Goal: Task Accomplishment & Management: Manage account settings

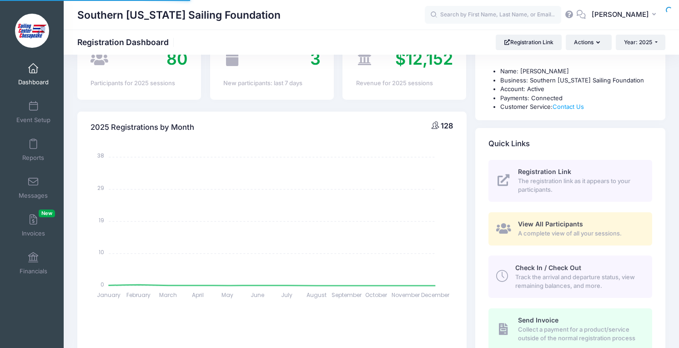
select select
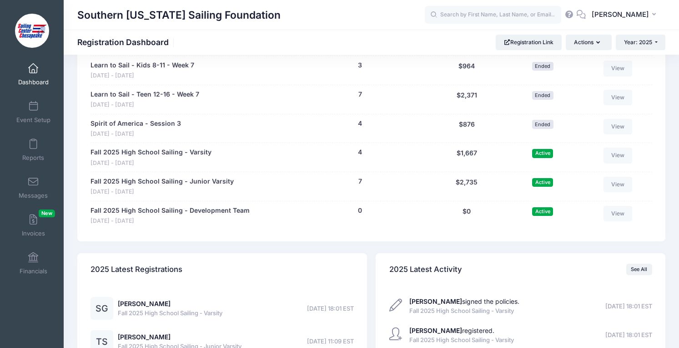
scroll to position [835, 0]
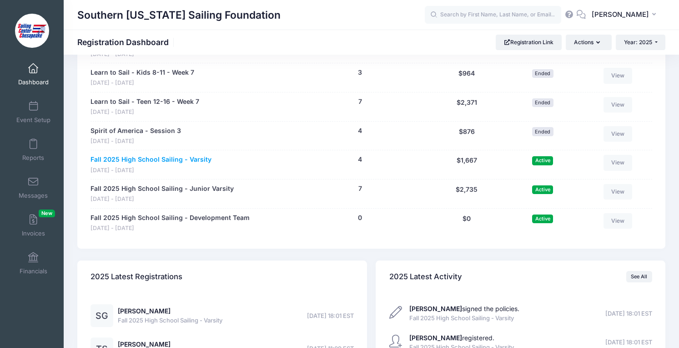
click at [190, 159] on link "Fall 2025 High School Sailing - Varsity" at bounding box center [151, 160] width 121 height 10
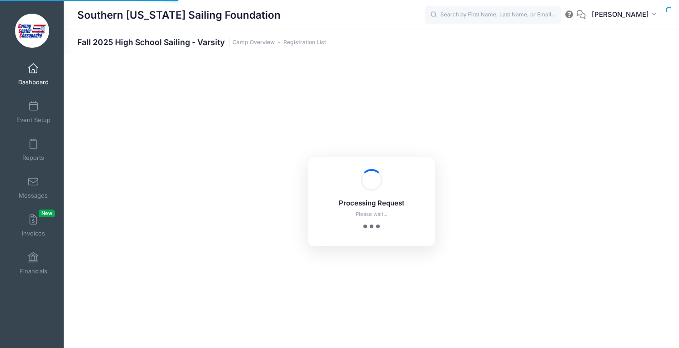
select select "10"
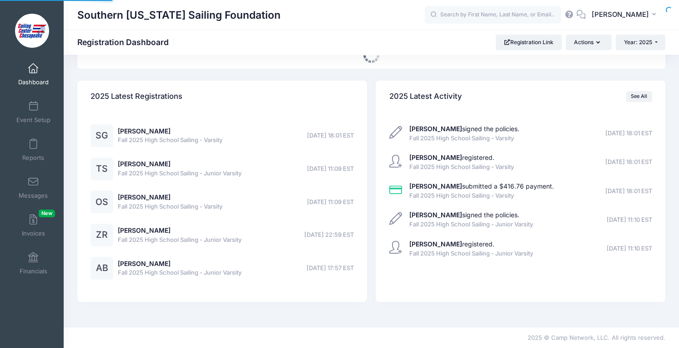
select select
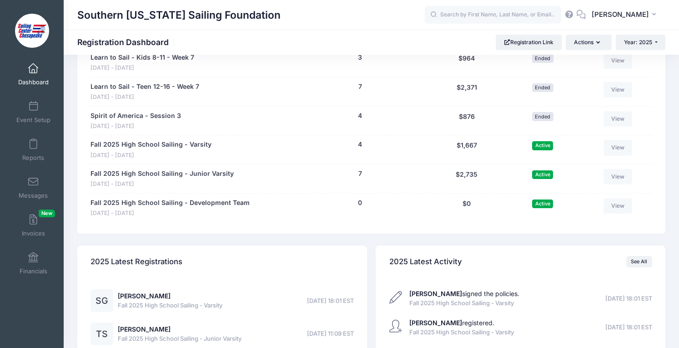
scroll to position [835, 0]
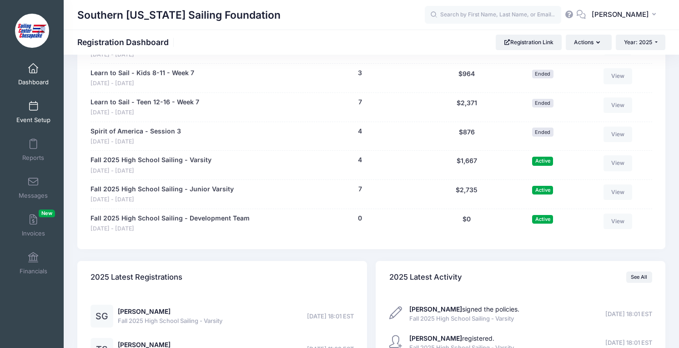
click at [43, 110] on link "Event Setup" at bounding box center [33, 112] width 43 height 32
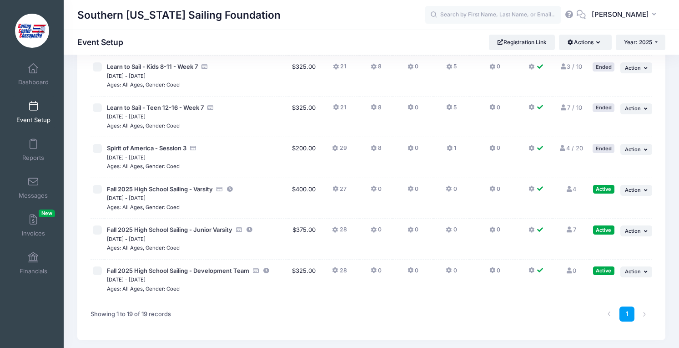
scroll to position [628, 0]
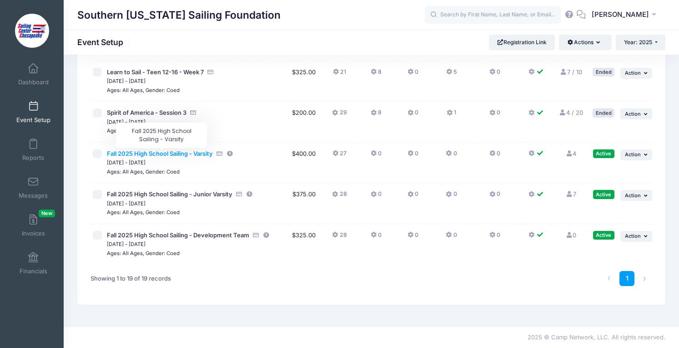
click at [158, 152] on span "Fall 2025 High School Sailing - Varsity" at bounding box center [160, 153] width 106 height 7
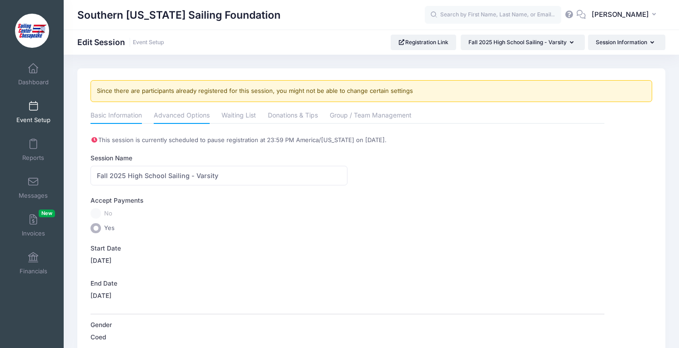
click at [180, 114] on link "Advanced Options" at bounding box center [182, 116] width 56 height 16
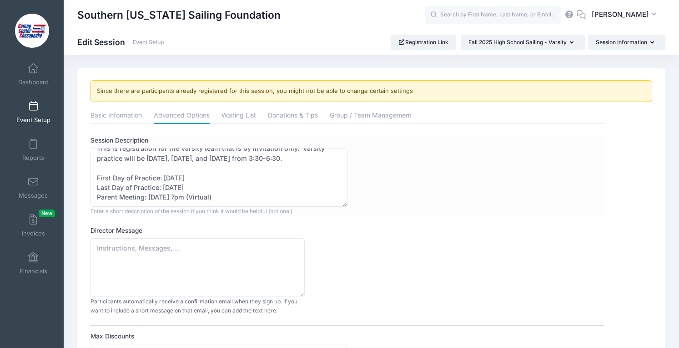
scroll to position [75, 0]
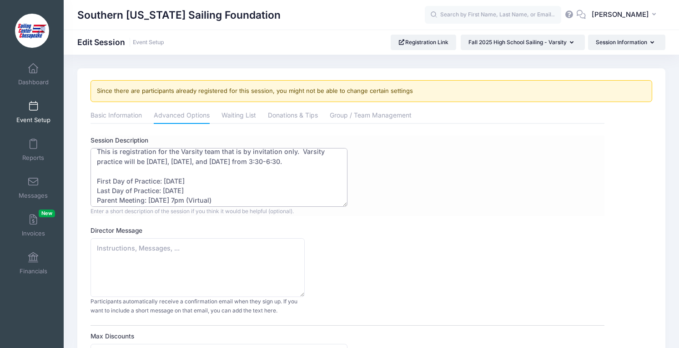
click at [180, 199] on textarea "Our high school sailing program allows students from schools throughout St. Mar…" at bounding box center [219, 177] width 257 height 59
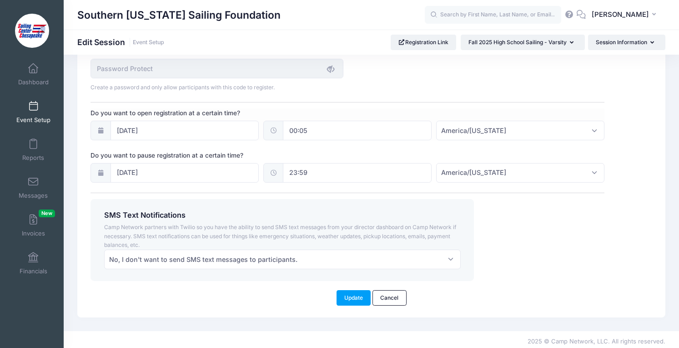
scroll to position [668, 0]
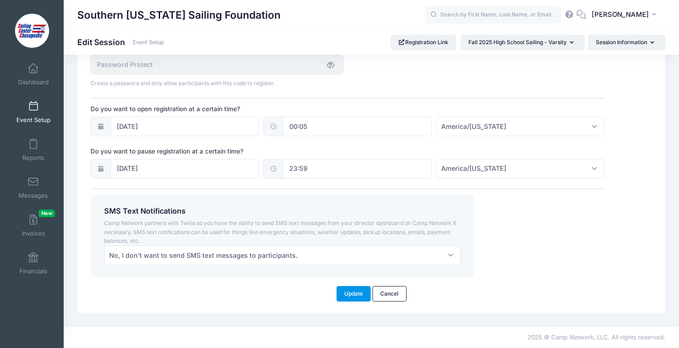
type textarea "Our high school sailing program allows students from schools throughout St. Mar…"
click at [348, 295] on button "Update" at bounding box center [354, 293] width 35 height 15
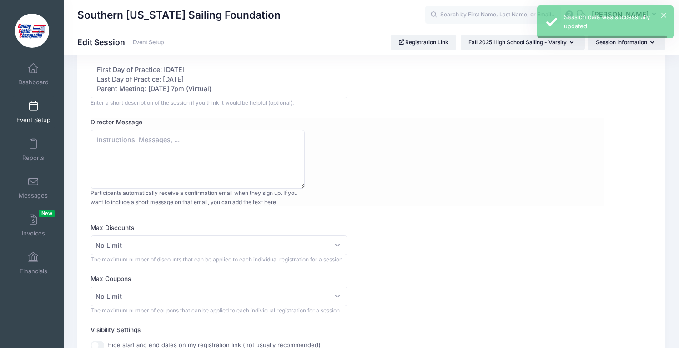
scroll to position [0, 0]
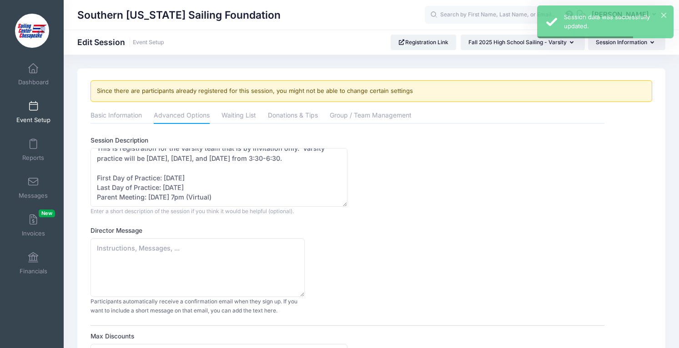
click at [35, 113] on link "Event Setup" at bounding box center [33, 112] width 43 height 32
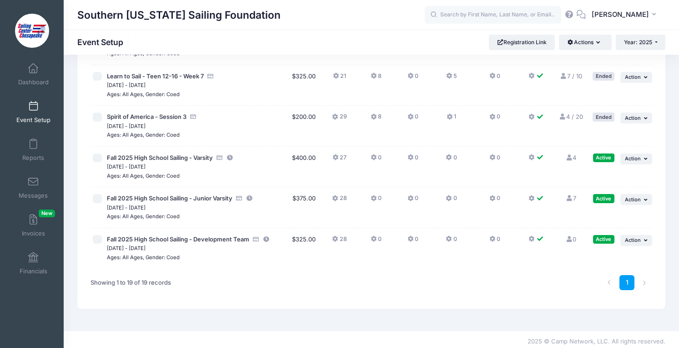
scroll to position [626, 0]
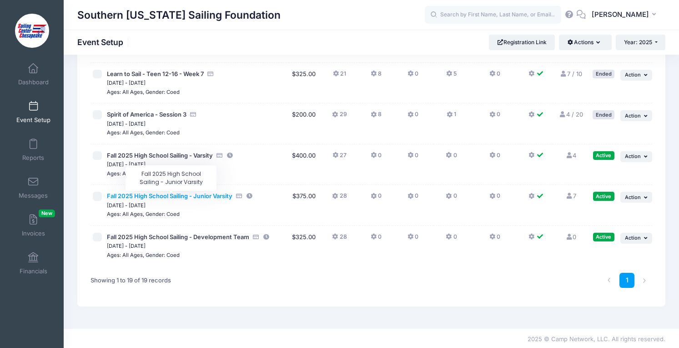
click at [129, 195] on span "Fall 2025 High School Sailing - Junior Varsity" at bounding box center [170, 195] width 126 height 7
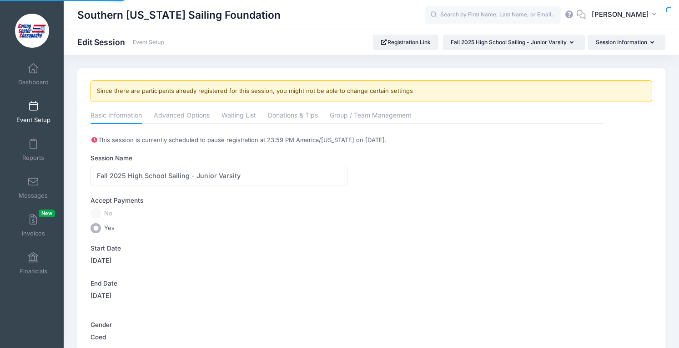
select select "0"
click at [169, 120] on link "Advanced Options" at bounding box center [182, 116] width 56 height 16
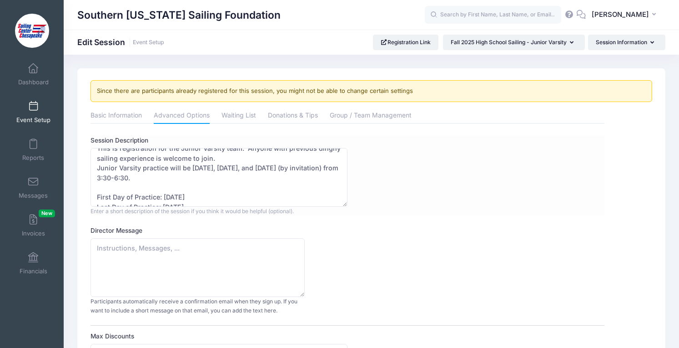
scroll to position [97, 0]
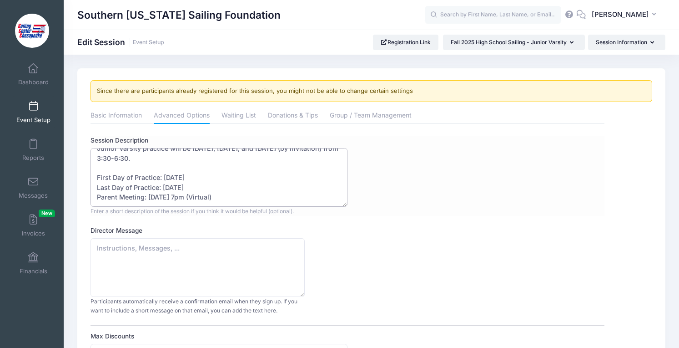
click at [179, 197] on textarea "Our high school sailing program allows students from schools throughout St. Mar…" at bounding box center [219, 177] width 257 height 59
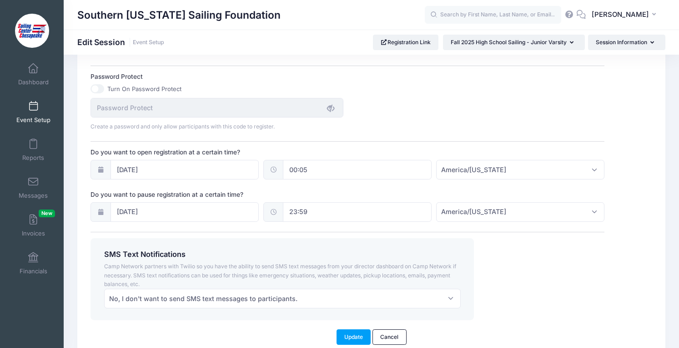
scroll to position [638, 0]
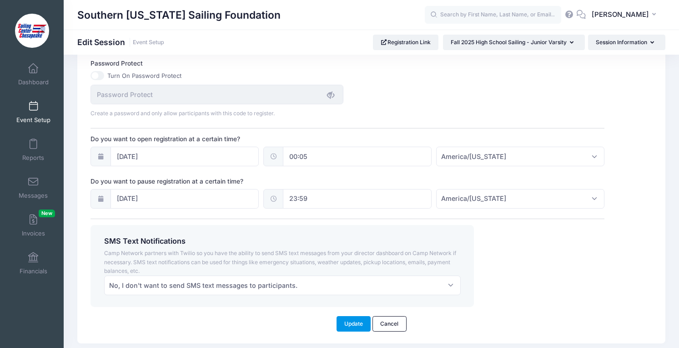
type textarea "Our high school sailing program allows students from schools throughout St. Mar…"
click at [346, 316] on button "Update" at bounding box center [354, 323] width 35 height 15
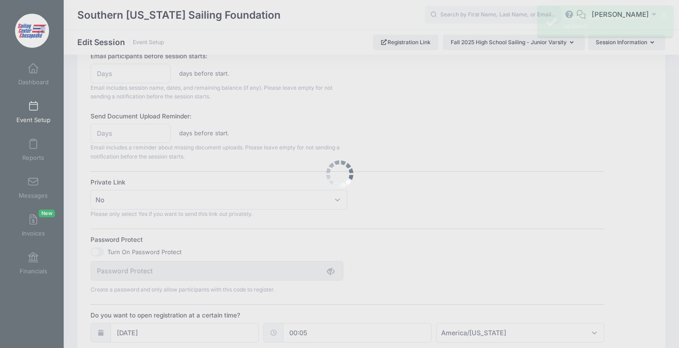
scroll to position [0, 0]
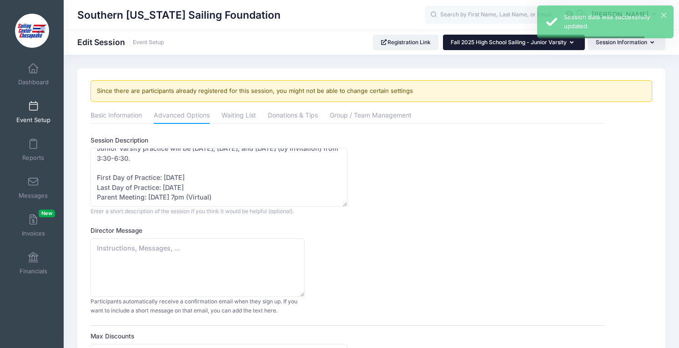
click at [485, 47] on button "Fall 2025 High School Sailing - Junior Varsity" at bounding box center [514, 42] width 142 height 15
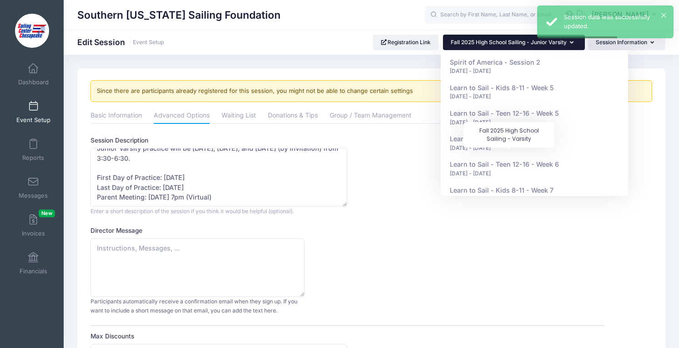
scroll to position [352, 0]
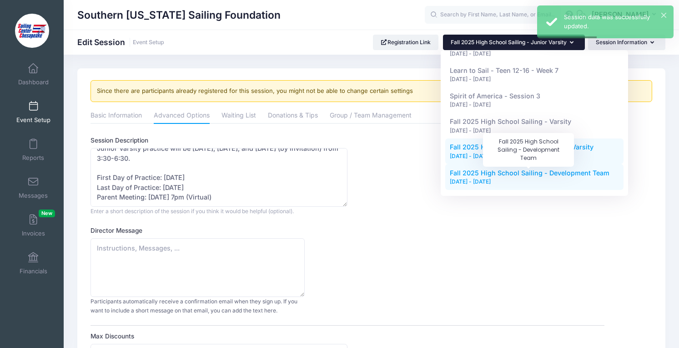
click at [480, 176] on span "Fall 2025 High School Sailing - Development Team" at bounding box center [530, 173] width 160 height 8
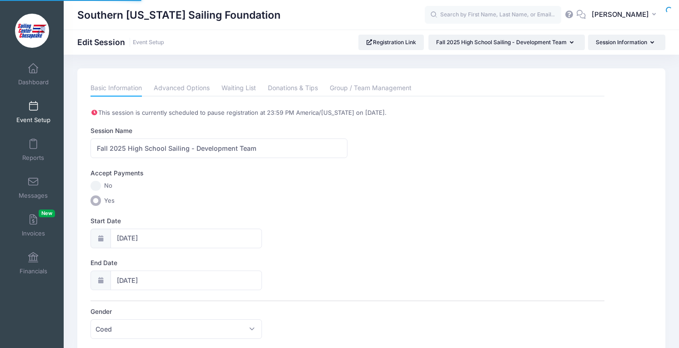
select select "0"
click at [178, 89] on link "Advanced Options" at bounding box center [182, 88] width 56 height 16
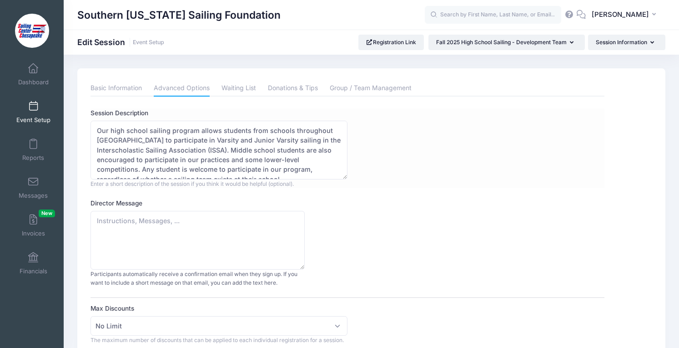
scroll to position [97, 0]
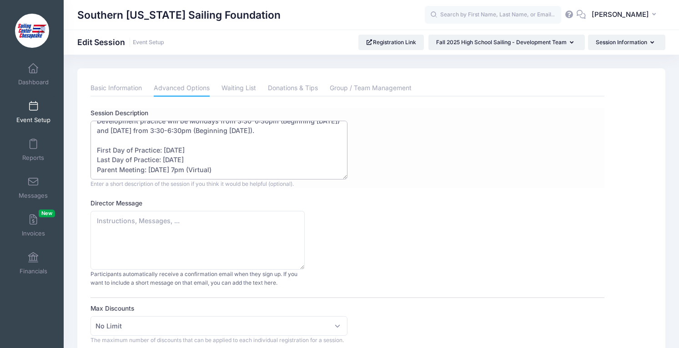
click at [180, 167] on textarea "Our high school sailing program allows students from schools throughout [GEOGRA…" at bounding box center [219, 150] width 257 height 59
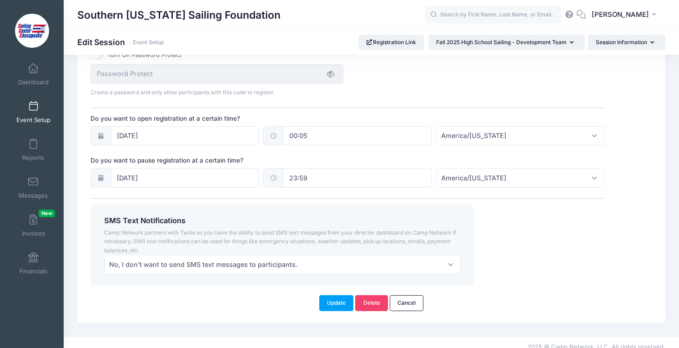
scroll to position [640, 0]
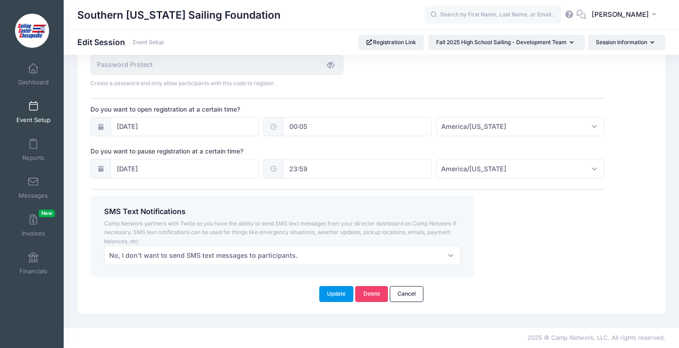
type textarea "Our high school sailing program allows students from schools throughout [GEOGRA…"
click at [338, 293] on button "Update" at bounding box center [336, 293] width 35 height 15
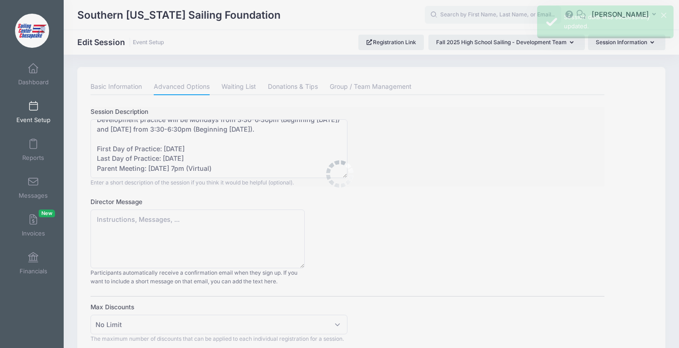
scroll to position [0, 0]
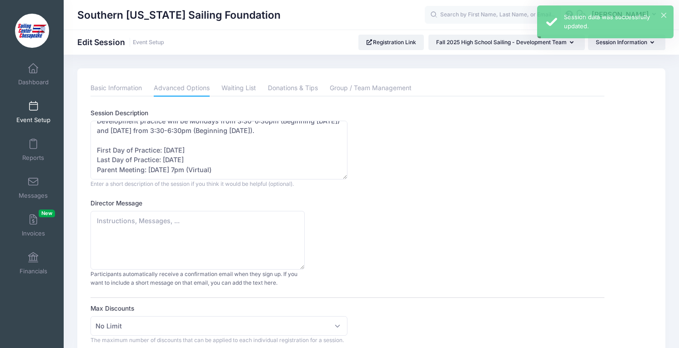
click at [28, 108] on link "Event Setup" at bounding box center [33, 112] width 43 height 32
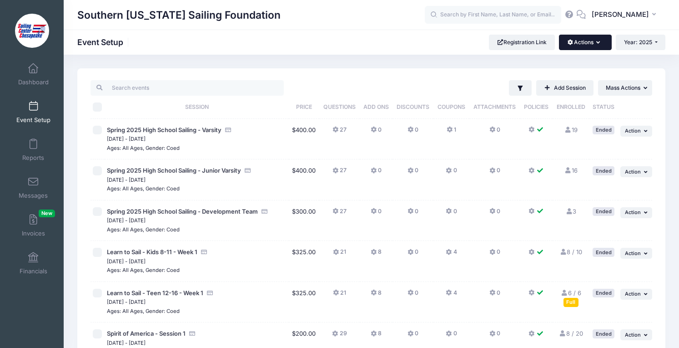
click at [590, 45] on button "Actions" at bounding box center [585, 42] width 52 height 15
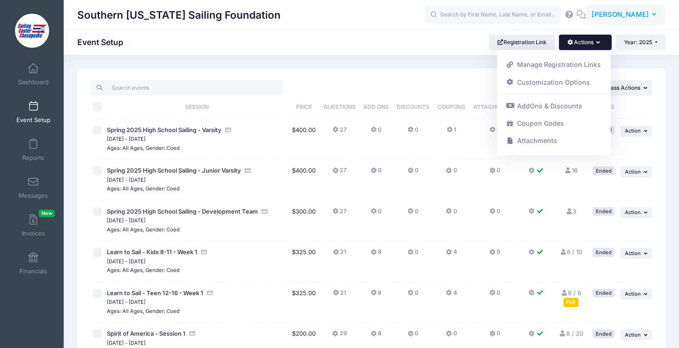
click at [619, 16] on span "[PERSON_NAME]" at bounding box center [620, 15] width 57 height 10
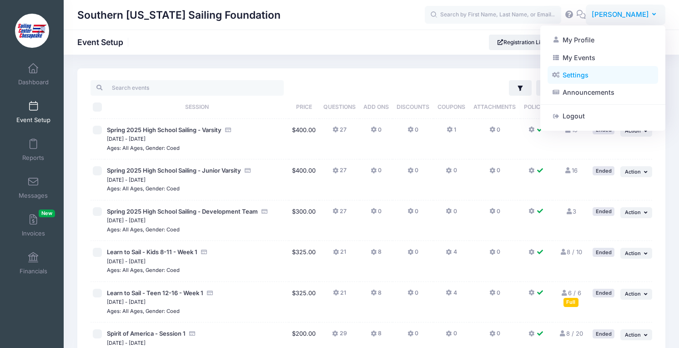
click at [589, 81] on link "Settings" at bounding box center [603, 74] width 111 height 17
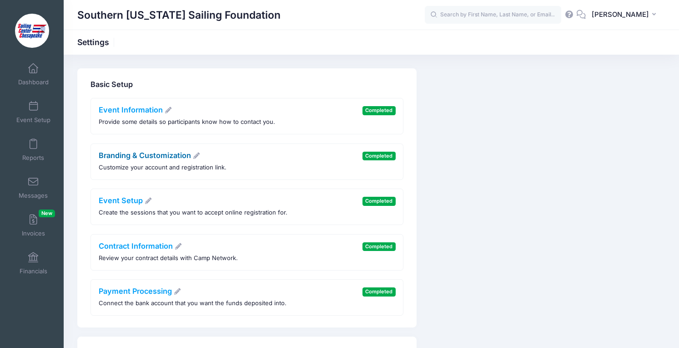
click at [167, 157] on link "Branding & Customization" at bounding box center [150, 155] width 102 height 9
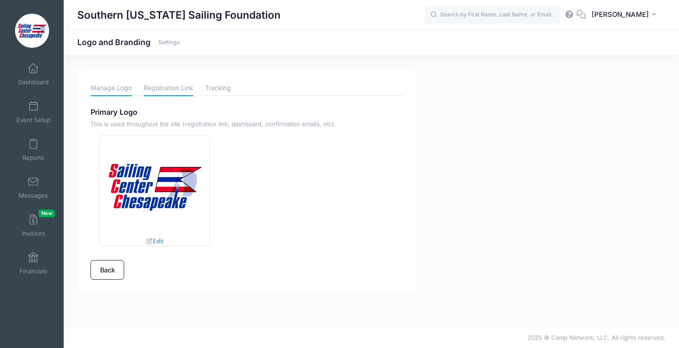
click at [176, 86] on link "Registration Link" at bounding box center [169, 88] width 50 height 16
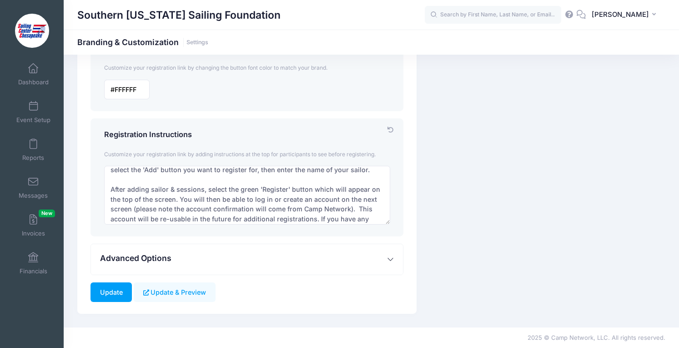
scroll to position [29, 0]
